Goal: Information Seeking & Learning: Learn about a topic

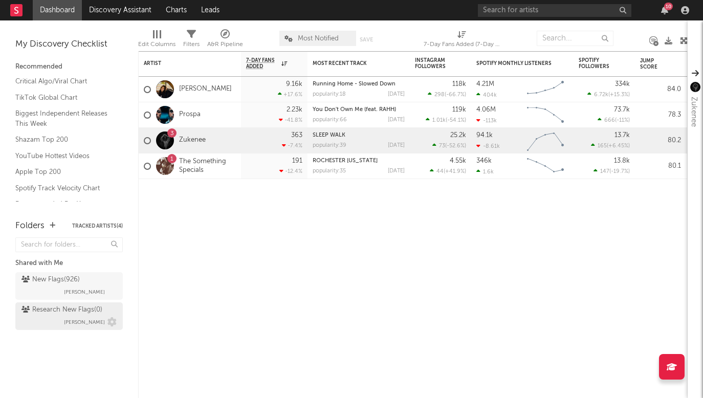
click at [50, 309] on div "Research New Flags ( 0 )" at bounding box center [61, 310] width 81 height 12
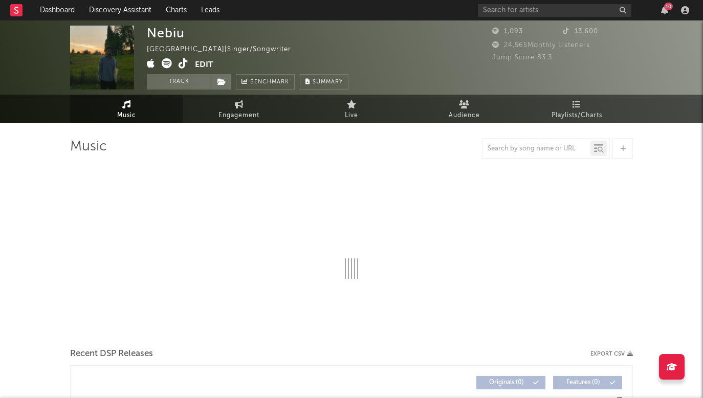
select select "1w"
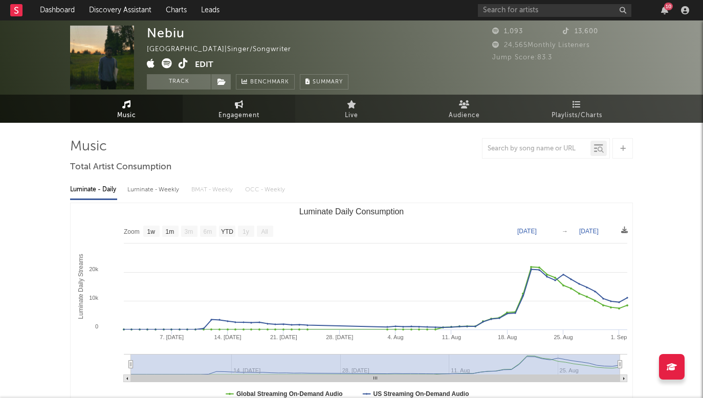
click at [244, 103] on link "Engagement" at bounding box center [239, 109] width 113 height 28
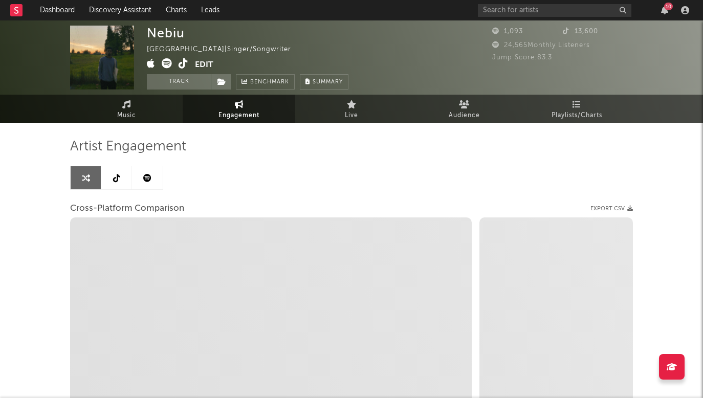
select select "1w"
click at [218, 84] on icon at bounding box center [221, 81] width 9 height 7
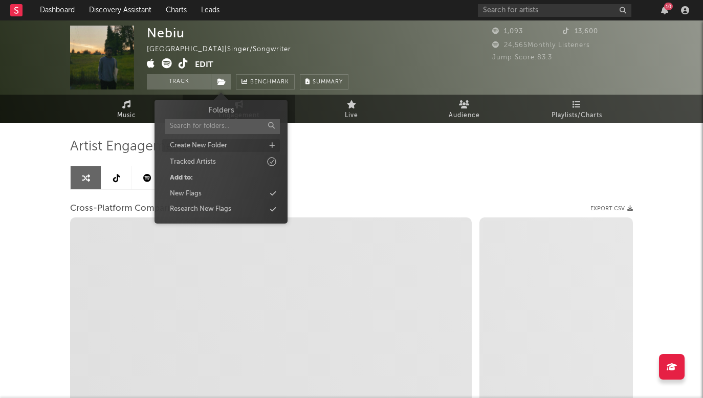
select select "1m"
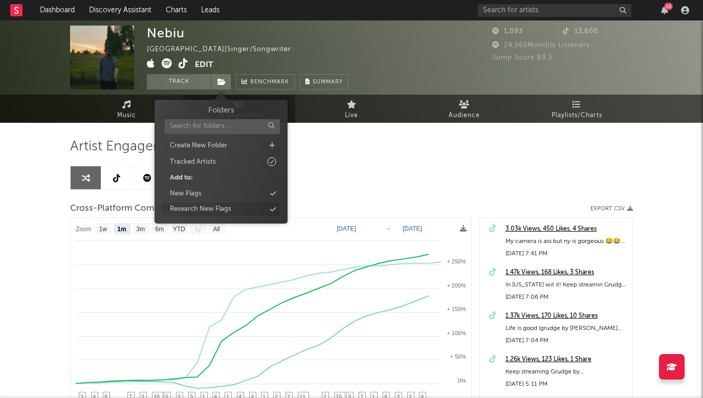
click at [218, 211] on div "Research New Flags" at bounding box center [200, 209] width 61 height 10
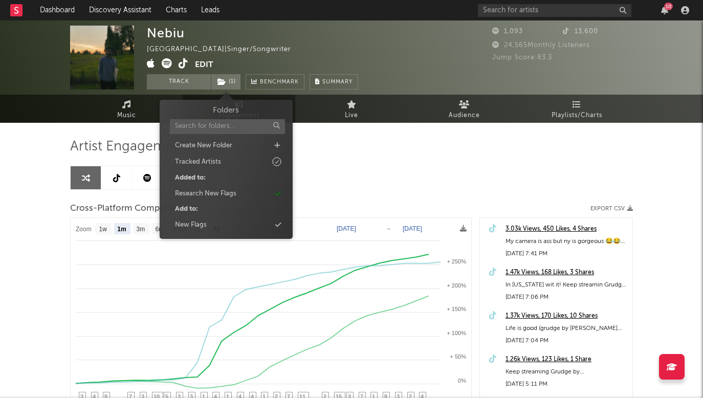
click at [39, 188] on div "Nebiu United States | Singer/Songwriter Edit Track ( 1 ) Benchmark Summary 1,09…" at bounding box center [351, 288] width 703 height 537
